Goal: Find specific page/section: Find specific page/section

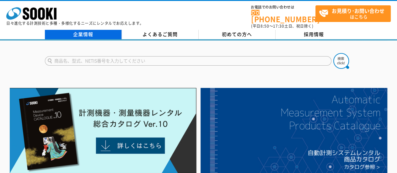
click at [94, 30] on link "企業情報" at bounding box center [83, 34] width 77 height 9
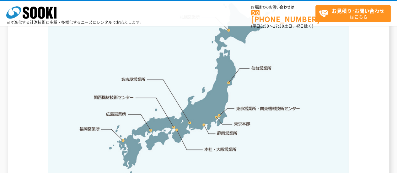
scroll to position [1361, 0]
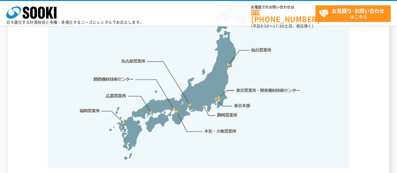
click at [256, 81] on img at bounding box center [199, 69] width 302 height 198
click at [256, 87] on link "東京営業所・関東機材技術センター" at bounding box center [269, 90] width 64 height 6
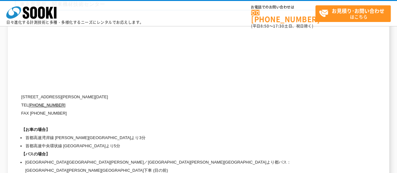
scroll to position [2620, 0]
